Goal: Find specific page/section: Find specific page/section

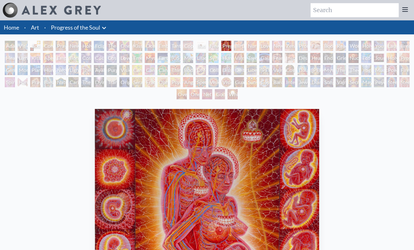
click at [97, 46] on div "Eclipse" at bounding box center [99, 46] width 10 height 10
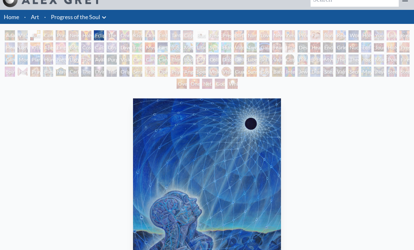
scroll to position [5, 0]
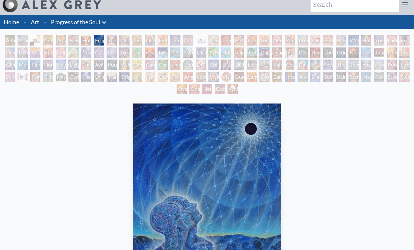
click at [337, 3] on input "search" at bounding box center [354, 5] width 88 height 14
type input "trasendental"
